Goal: Task Accomplishment & Management: Manage account settings

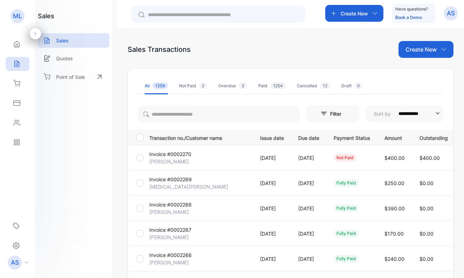
click at [163, 162] on p "[PERSON_NAME]" at bounding box center [169, 161] width 40 height 7
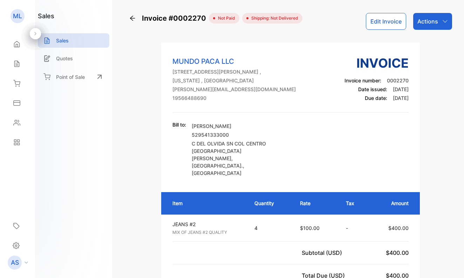
click at [428, 20] on p "Actions" at bounding box center [428, 21] width 21 height 8
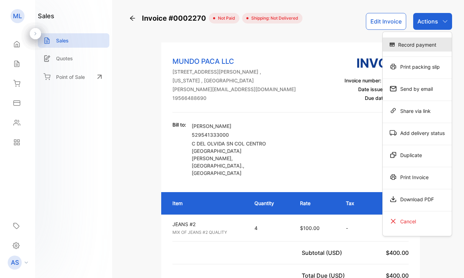
click at [426, 46] on div "Record payment" at bounding box center [417, 45] width 69 height 14
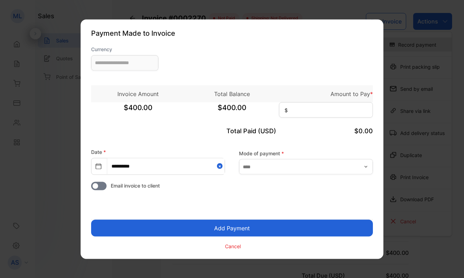
type input "**********"
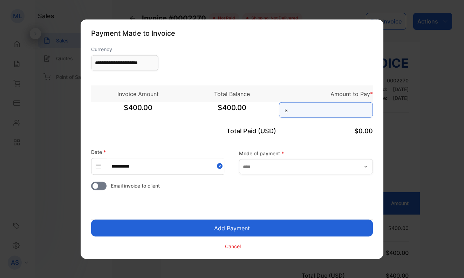
click at [323, 114] on input at bounding box center [326, 109] width 94 height 15
type input "***"
click at [274, 223] on button "Add Payment" at bounding box center [232, 227] width 282 height 17
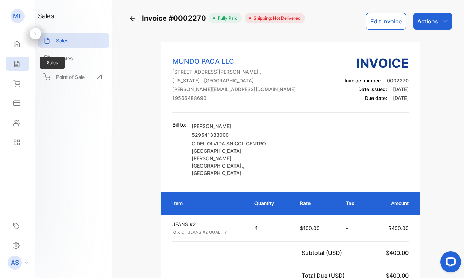
click at [16, 64] on icon at bounding box center [16, 63] width 7 height 7
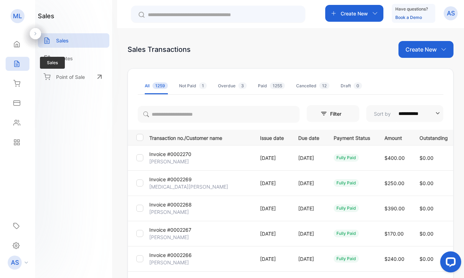
click at [16, 62] on icon at bounding box center [16, 63] width 7 height 7
click at [18, 44] on icon at bounding box center [16, 44] width 7 height 7
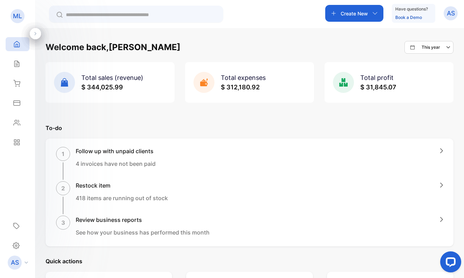
click at [447, 47] on icon "button" at bounding box center [449, 47] width 4 height 2
click at [429, 82] on p "This month" at bounding box center [437, 83] width 22 height 6
click at [18, 62] on icon at bounding box center [16, 64] width 5 height 6
